Goal: Contribute content: Add original content to the website for others to see

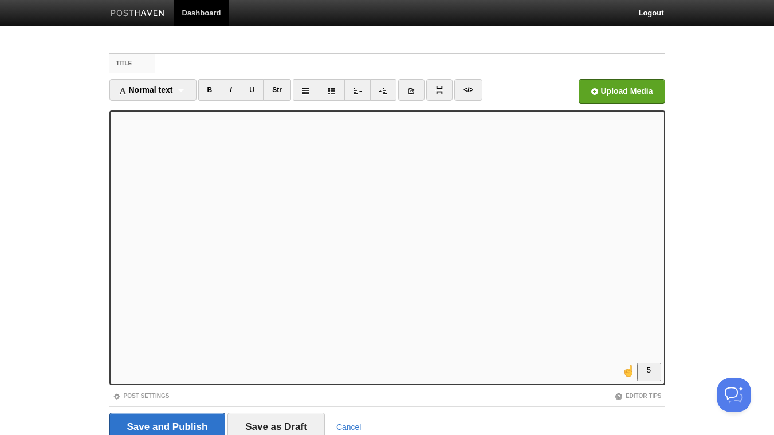
scroll to position [62, 0]
click at [186, 95] on div "Normal text Normal text Heading 1 Heading 2 Heading 3" at bounding box center [152, 90] width 87 height 22
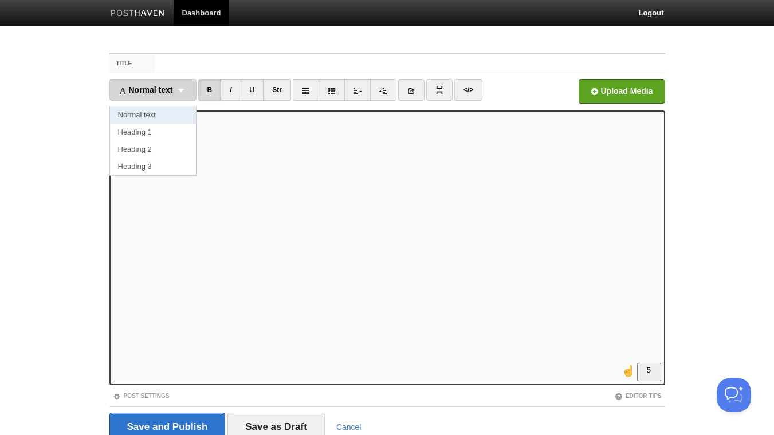
click at [176, 116] on link "Normal text" at bounding box center [153, 115] width 86 height 17
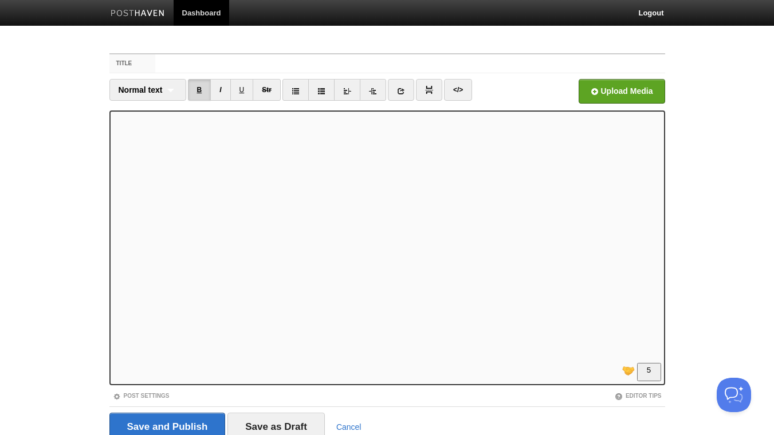
drag, startPoint x: 224, startPoint y: 93, endPoint x: 206, endPoint y: 93, distance: 18.3
click at [222, 93] on link "I" at bounding box center [220, 90] width 20 height 22
click at [200, 91] on link "B" at bounding box center [199, 90] width 23 height 22
click at [159, 92] on span "Normal text" at bounding box center [141, 89] width 44 height 9
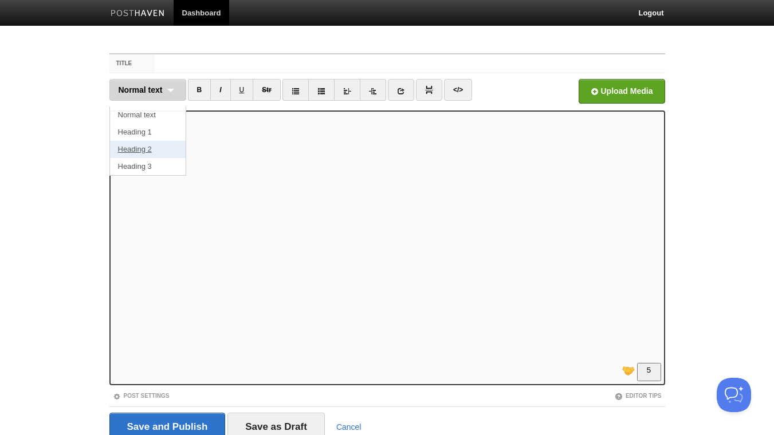
click at [157, 142] on link "Heading 2" at bounding box center [148, 149] width 76 height 17
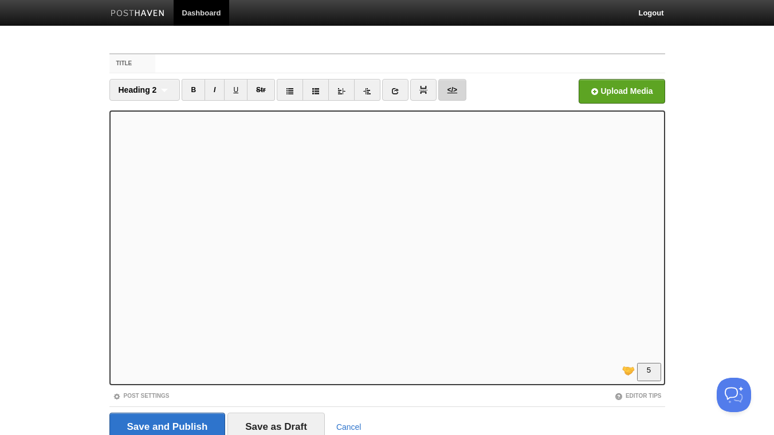
click at [450, 89] on link "</>" at bounding box center [452, 90] width 28 height 22
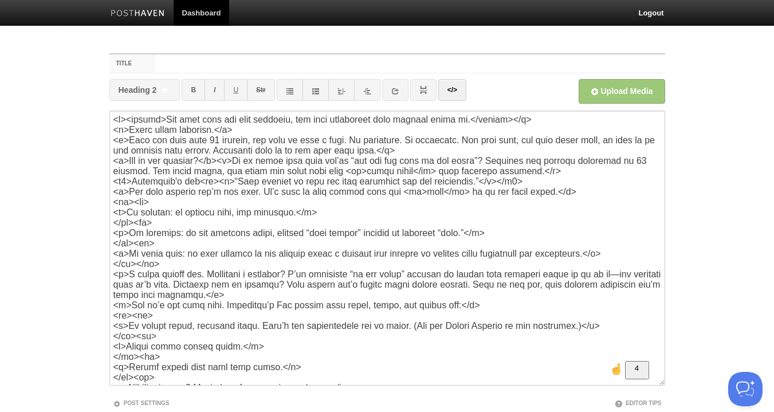
scroll to position [0, 0]
drag, startPoint x: 212, startPoint y: 185, endPoint x: 203, endPoint y: 186, distance: 9.2
click at [203, 186] on textarea "To enrich screen reader interactions, please activate Accessibility in Grammarl…" at bounding box center [387, 248] width 556 height 275
click at [476, 184] on textarea "To enrich screen reader interactions, please activate Accessibility in Grammarl…" at bounding box center [387, 248] width 556 height 275
click at [460, 84] on link "</>" at bounding box center [452, 90] width 28 height 22
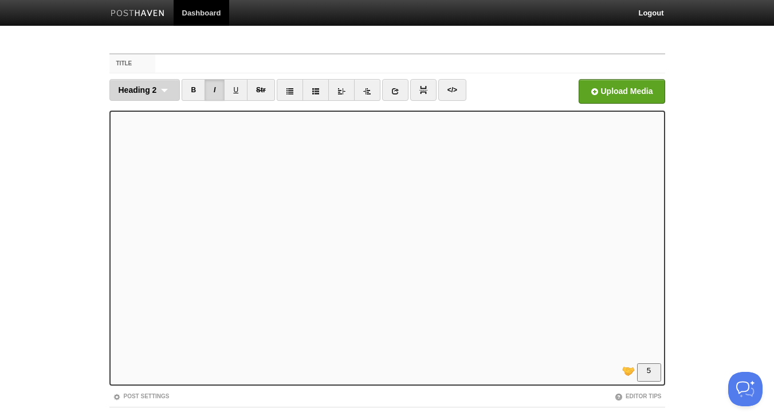
click at [162, 84] on div "Heading 2 Normal text Heading 1 Heading 2 Heading 3" at bounding box center [144, 90] width 71 height 22
click at [151, 119] on link "Normal text" at bounding box center [145, 115] width 70 height 17
click at [199, 90] on link "B" at bounding box center [199, 90] width 23 height 22
click at [164, 92] on div "Normal text Normal text Heading 1 Heading 2 Heading 3" at bounding box center [147, 90] width 77 height 22
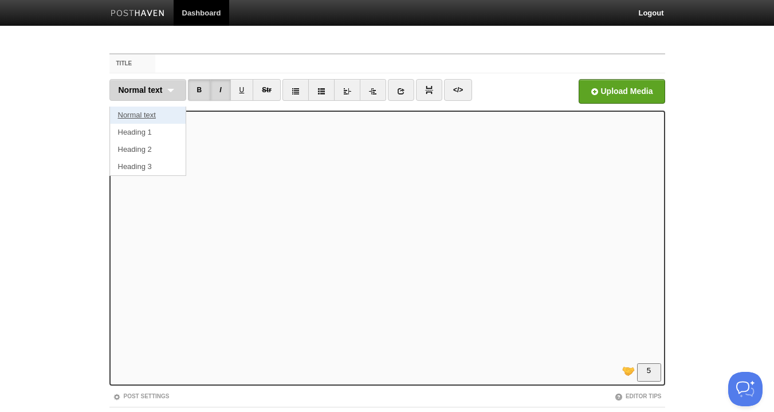
click at [167, 119] on link "Normal text" at bounding box center [148, 115] width 76 height 17
click at [199, 95] on link "B" at bounding box center [199, 90] width 23 height 22
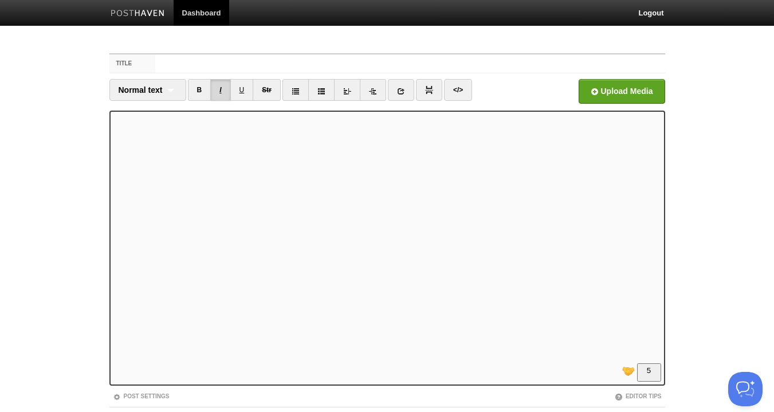
click at [226, 89] on link "I" at bounding box center [220, 90] width 20 height 22
click at [200, 92] on link "B" at bounding box center [199, 90] width 23 height 22
click at [173, 91] on div "Normal text Normal text Heading 1 Heading 2 Heading 3" at bounding box center [147, 90] width 77 height 22
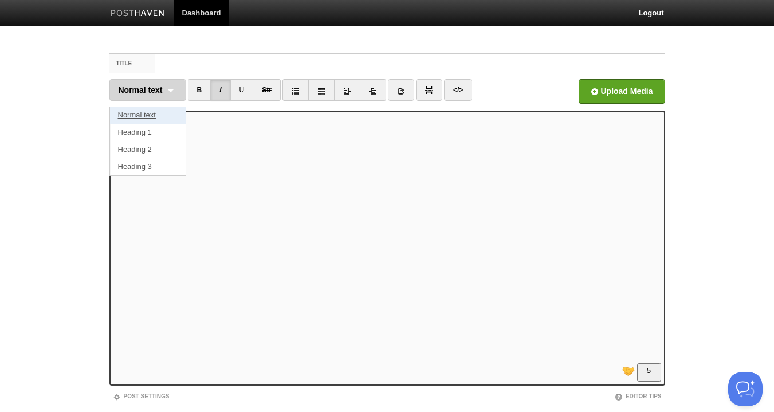
click at [171, 115] on link "Normal text" at bounding box center [148, 115] width 76 height 17
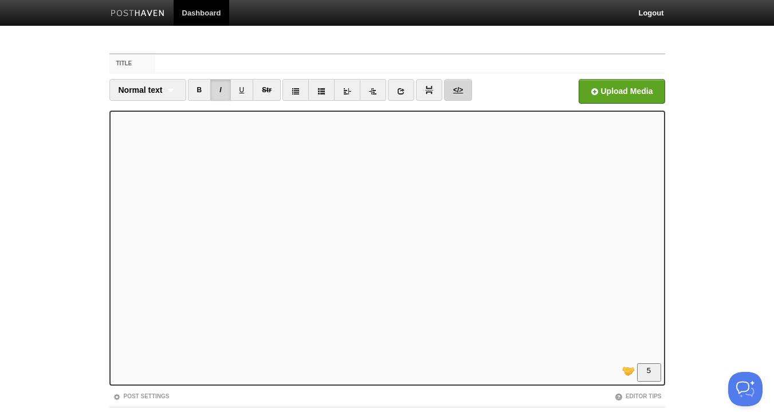
click at [449, 86] on link "</>" at bounding box center [458, 90] width 28 height 22
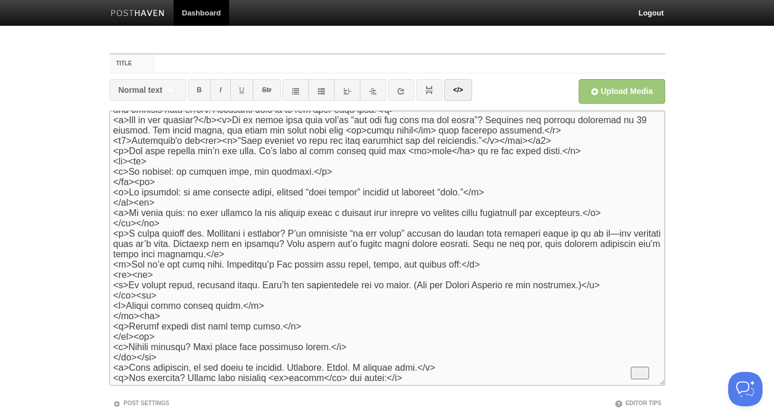
scroll to position [0, 0]
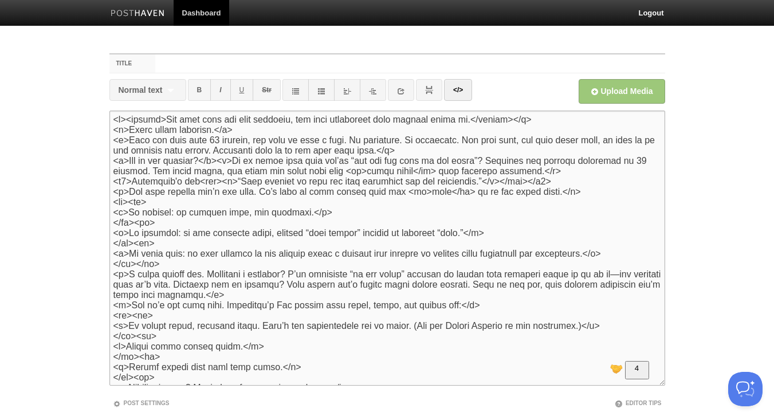
drag, startPoint x: 222, startPoint y: 185, endPoint x: 198, endPoint y: 184, distance: 23.5
click at [198, 184] on textarea "To enrich screen reader interactions, please activate Accessibility in Grammarl…" at bounding box center [387, 248] width 556 height 275
drag, startPoint x: 506, startPoint y: 183, endPoint x: 200, endPoint y: 183, distance: 306.4
click at [200, 183] on textarea "To enrich screen reader interactions, please activate Accessibility in Grammarl…" at bounding box center [387, 248] width 556 height 275
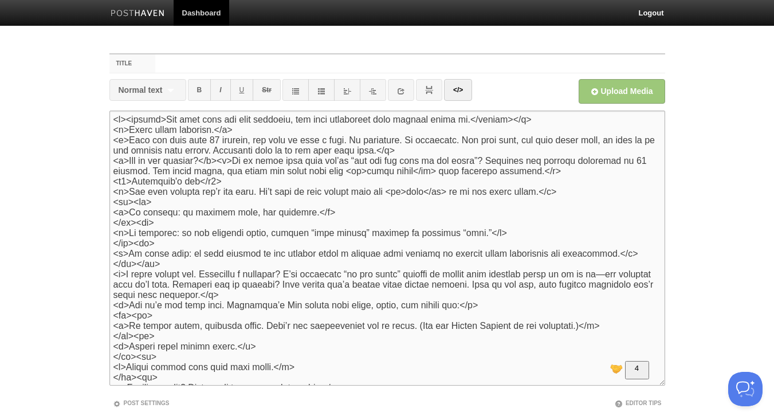
click at [305, 181] on textarea "To enrich screen reader interactions, please activate Accessibility in Grammarl…" at bounding box center [387, 248] width 556 height 275
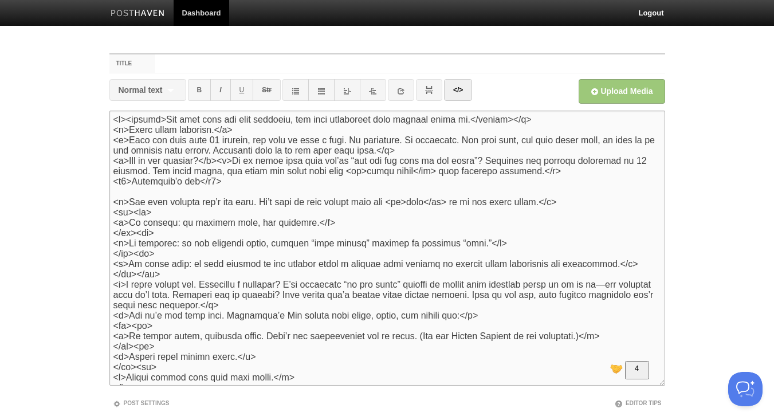
paste textarea "<div><i>“Work expands to fill the time available for its completion.”</i></div>"
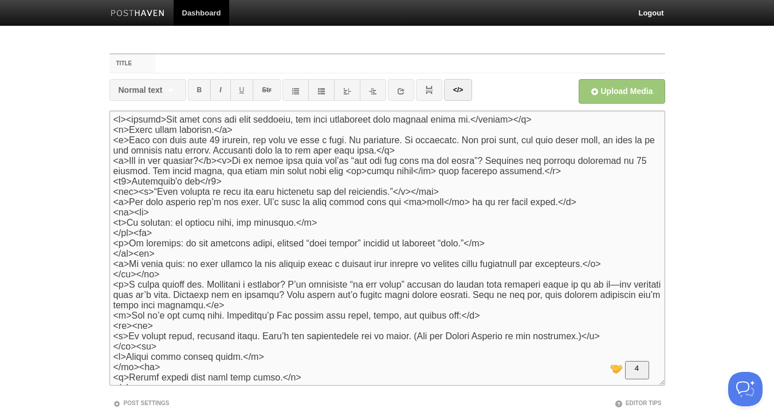
click at [120, 196] on textarea "To enrich screen reader interactions, please activate Accessibility in Grammarl…" at bounding box center [387, 248] width 556 height 275
drag, startPoint x: 410, startPoint y: 195, endPoint x: 400, endPoint y: 196, distance: 9.3
click at [400, 196] on textarea "To enrich screen reader interactions, please activate Accessibility in Grammarl…" at bounding box center [387, 248] width 556 height 275
type textarea "<l><ipsumd>Sit amet cons adi elit seddoeiu, tem inci utlaboreet dolo magnaal en…"
click at [463, 92] on link "</>" at bounding box center [458, 90] width 28 height 22
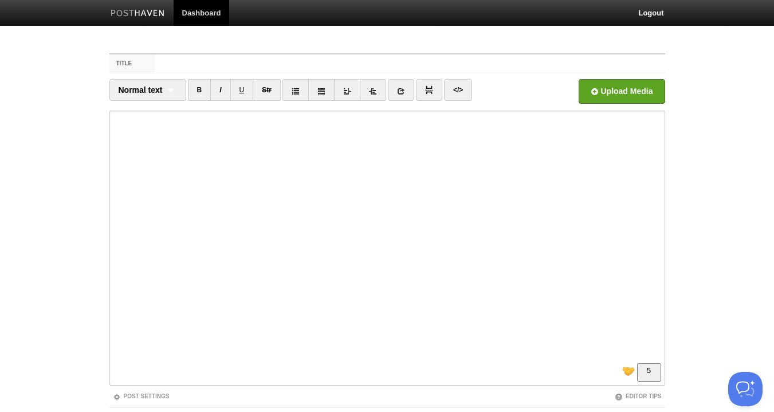
scroll to position [124, 0]
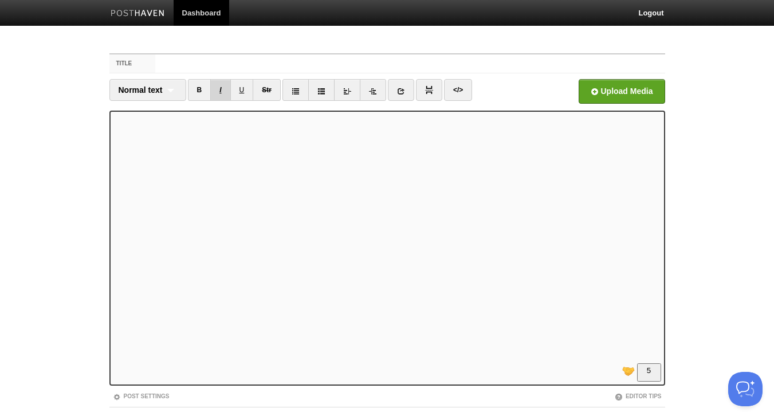
click at [221, 90] on link "I" at bounding box center [220, 90] width 20 height 22
click at [219, 88] on link "I" at bounding box center [220, 90] width 20 height 22
click at [225, 90] on link "I" at bounding box center [220, 90] width 20 height 22
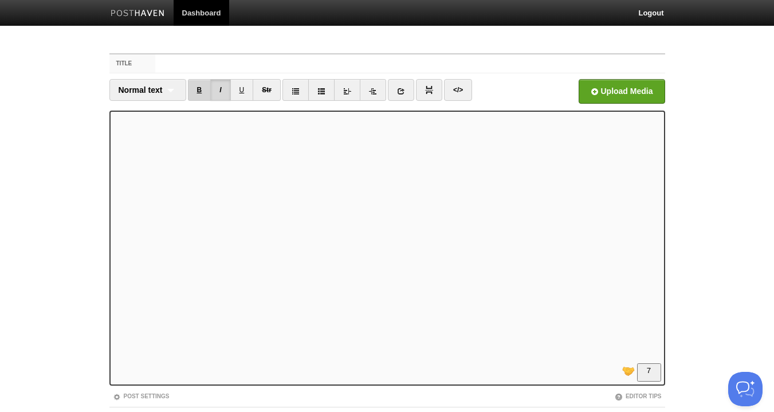
click at [202, 92] on link "B" at bounding box center [199, 90] width 23 height 22
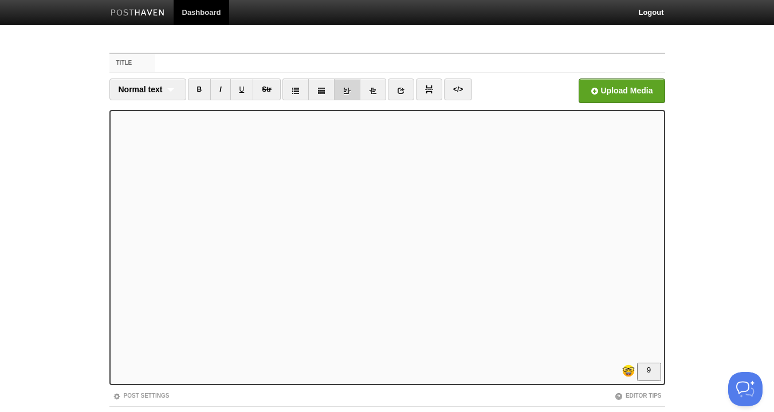
scroll to position [0, 0]
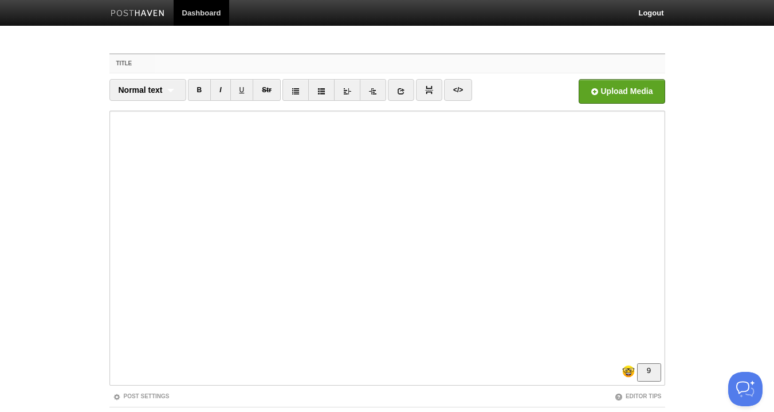
click at [266, 64] on input "Title" at bounding box center [409, 63] width 509 height 18
paste input "Bigger Budgets, Longer Hours, Larger Teams = More Waste"
click at [291, 61] on input "Bigger Budgets, Longer Hours, Larger Teams = More Waste." at bounding box center [409, 63] width 509 height 18
click at [421, 60] on input "Bigger Budgets, Longer Hours, Larger Teams = More Waste." at bounding box center [409, 63] width 509 height 18
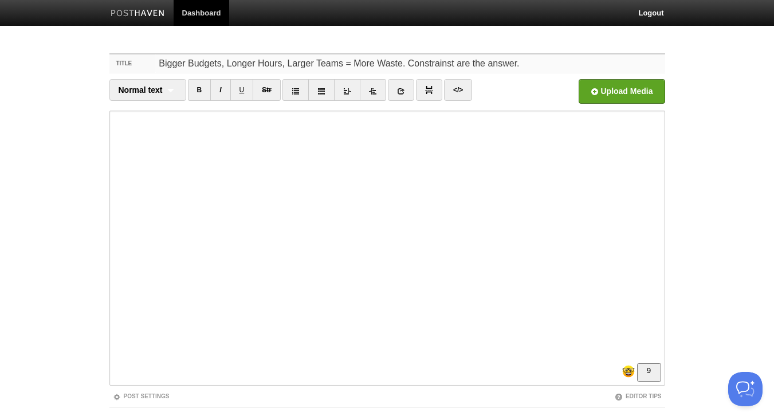
click at [403, 64] on input "Bigger Budgets, Longer Hours, Larger Teams = More Waste. Constrainst are the an…" at bounding box center [409, 63] width 509 height 18
drag, startPoint x: 444, startPoint y: 62, endPoint x: 425, endPoint y: 66, distance: 20.0
click at [425, 66] on input "Bigger Budgets, Longer Hours, Larger Teams = More Waste, not Taste. Constrainst…" at bounding box center [409, 63] width 509 height 18
drag, startPoint x: 466, startPoint y: 64, endPoint x: 582, endPoint y: 62, distance: 115.7
click at [582, 62] on input "Bigger Budgets, Longer Hours, Larger Teams = More Waste, not Progress. Constrai…" at bounding box center [409, 63] width 509 height 18
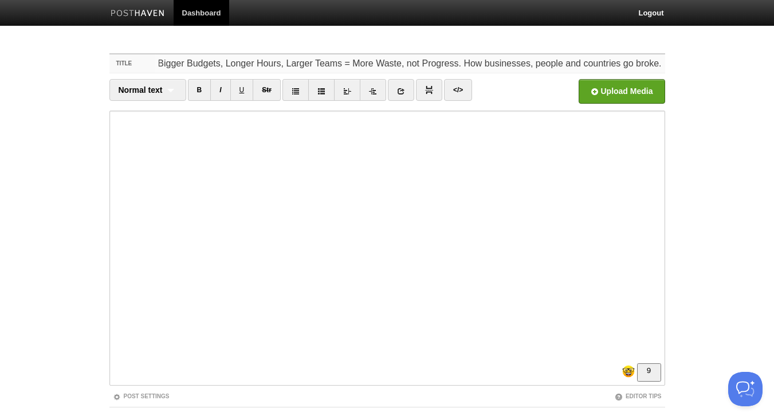
scroll to position [70, 0]
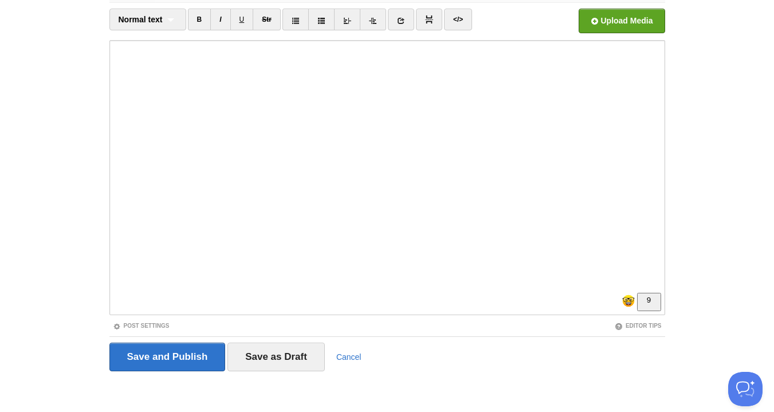
type input "Bigger Budgets, Longer Hours, Larger Teams = More Waste, not Progress. How busi…"
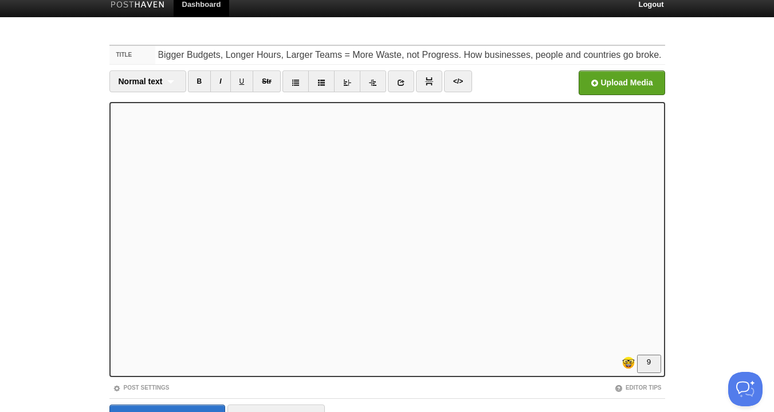
scroll to position [247, 0]
click at [186, 406] on input "Save and Publish" at bounding box center [167, 418] width 116 height 29
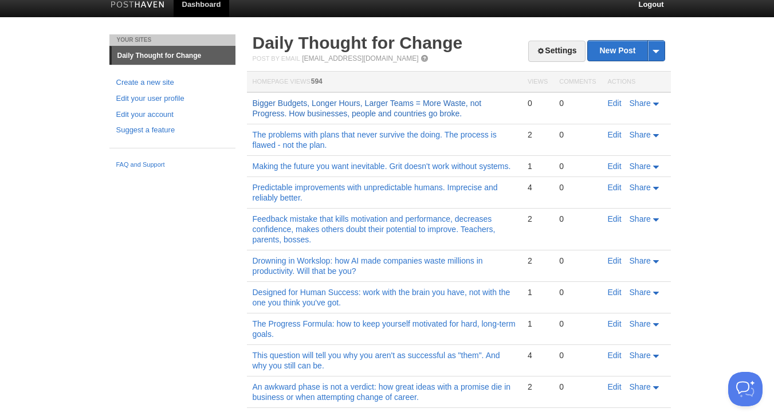
click at [340, 101] on link "Bigger Budgets, Longer Hours, Larger Teams = More Waste, not Progress. How busi…" at bounding box center [367, 108] width 229 height 19
click at [611, 106] on link "Edit" at bounding box center [615, 103] width 14 height 9
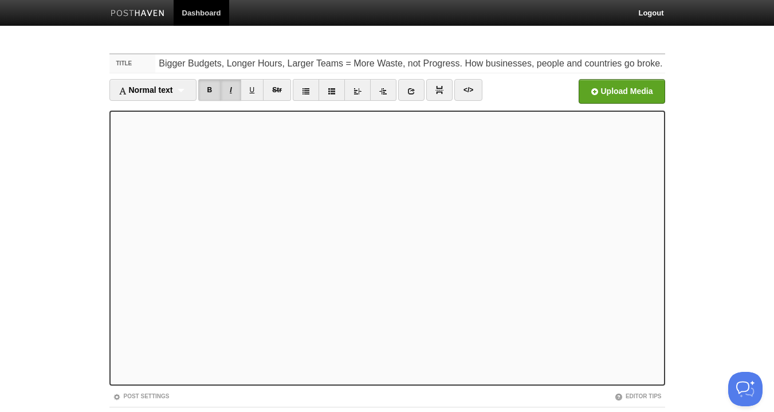
click at [231, 90] on link "I" at bounding box center [231, 90] width 20 height 22
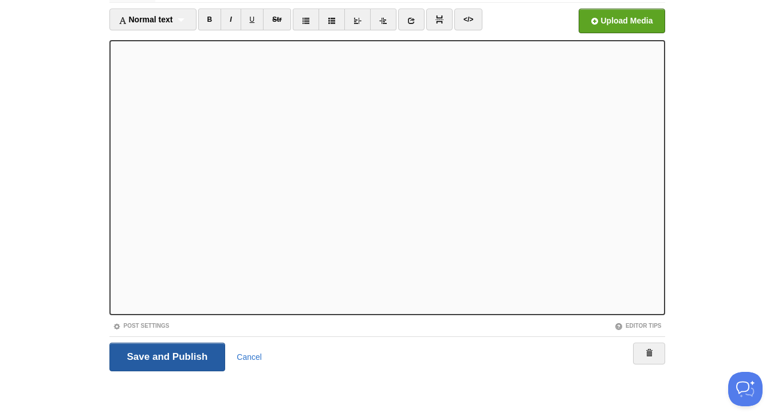
click at [204, 358] on input "Save and Publish" at bounding box center [167, 356] width 116 height 29
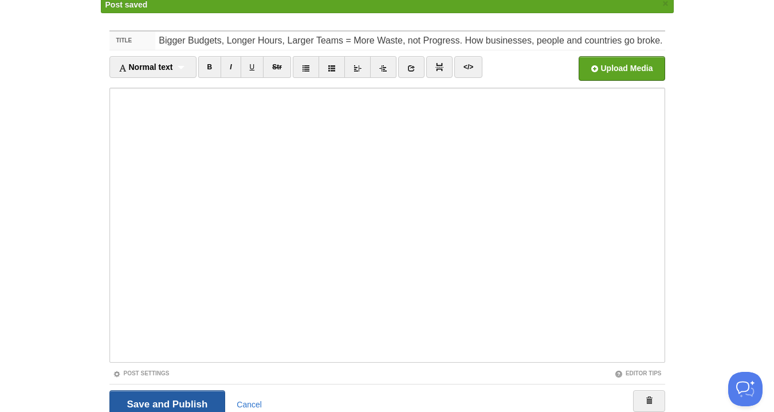
scroll to position [43, 0]
